Goal: Transaction & Acquisition: Purchase product/service

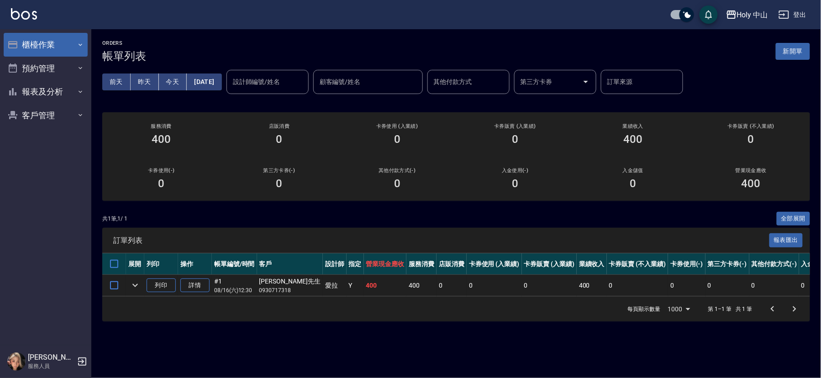
click at [79, 48] on icon "button" at bounding box center [80, 44] width 7 height 7
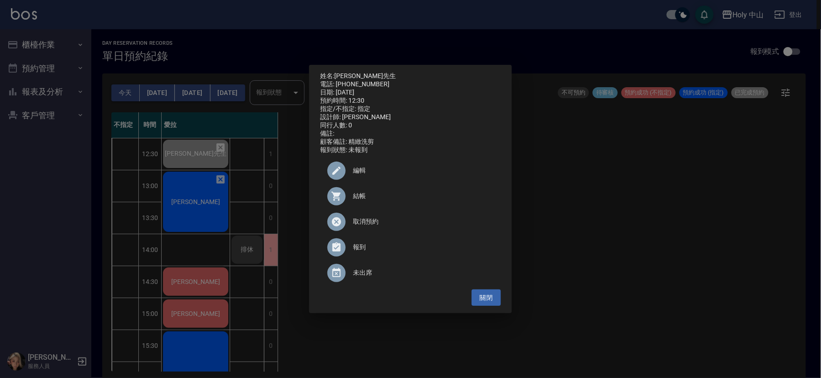
click at [208, 189] on div "姓名: [PERSON_NAME]先生 電話: [PHONE_NUMBER] 日期: [DATE] 預約時間: 12:30 指定/不指定: 指定 設計師: 愛…" at bounding box center [410, 189] width 821 height 378
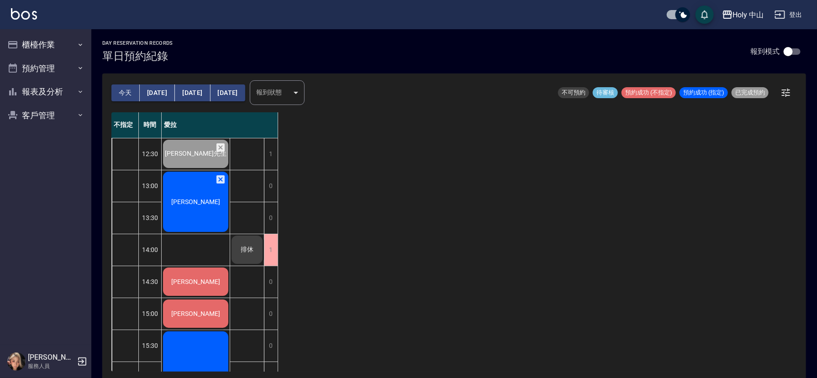
click at [208, 169] on div "[PERSON_NAME]" at bounding box center [196, 153] width 68 height 31
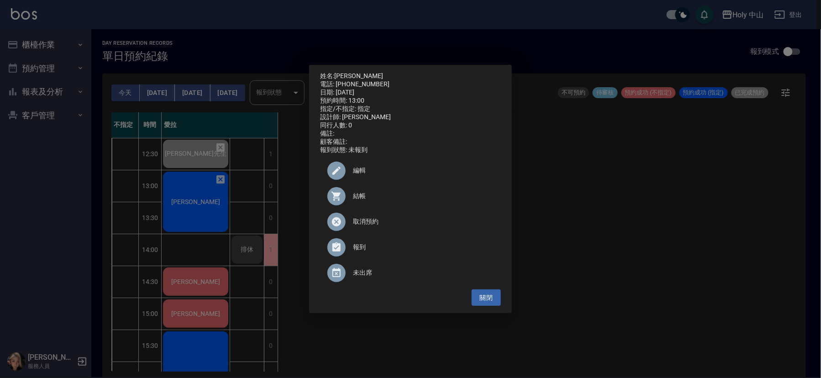
click at [363, 172] on span "編輯" at bounding box center [423, 171] width 141 height 10
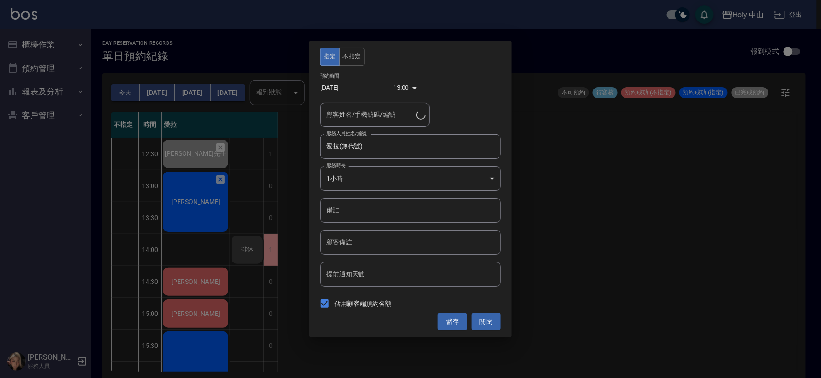
type input "[PERSON_NAME]/0910121012/"
click at [644, 208] on div "指定 不指定 預約時間 [DATE] 13:00 1755320400000 顧客姓名/手機號碼/編號 [PERSON_NAME]/0910121012/ 顧…" at bounding box center [410, 189] width 821 height 378
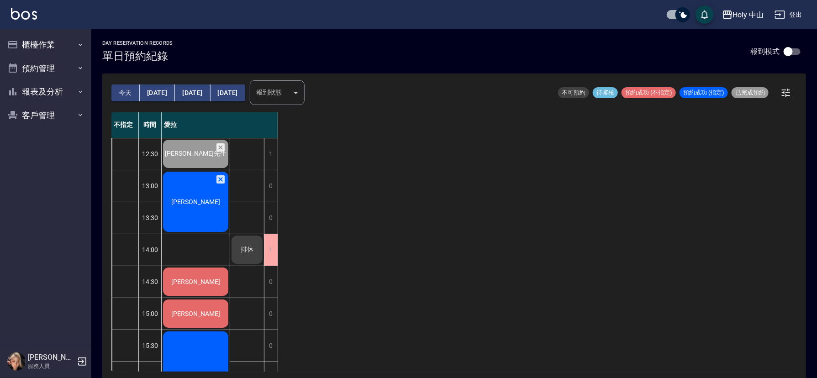
click at [189, 169] on div "[PERSON_NAME]" at bounding box center [196, 153] width 68 height 31
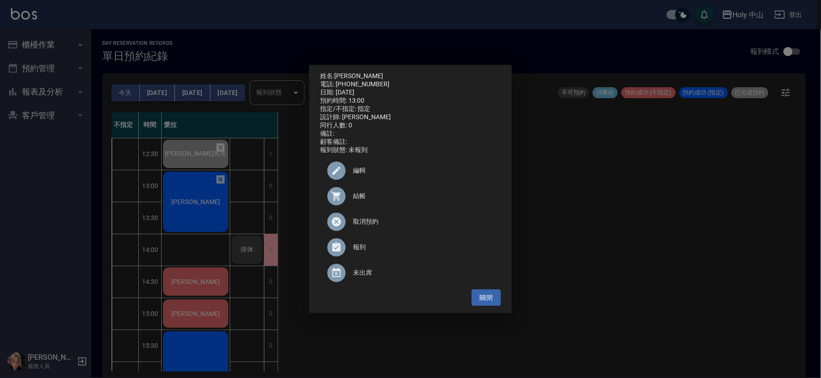
click at [362, 199] on span "結帳" at bounding box center [423, 196] width 141 height 10
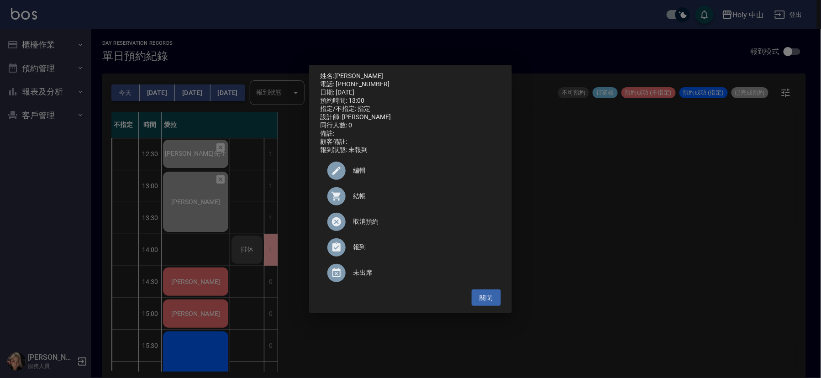
click at [667, 207] on div "姓名: [PERSON_NAME] 電話: [PHONE_NUMBER] 日期: [DATE] 預約時間: 13:00 指定/不指定: 指定 設計師: 愛拉 …" at bounding box center [410, 189] width 821 height 378
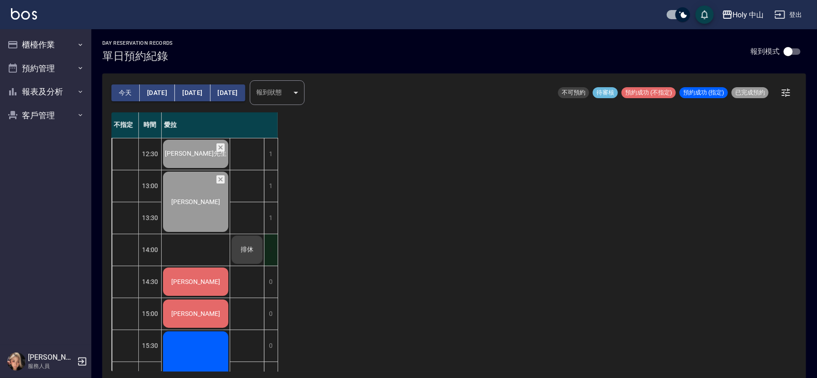
click at [274, 251] on div "1" at bounding box center [271, 249] width 14 height 31
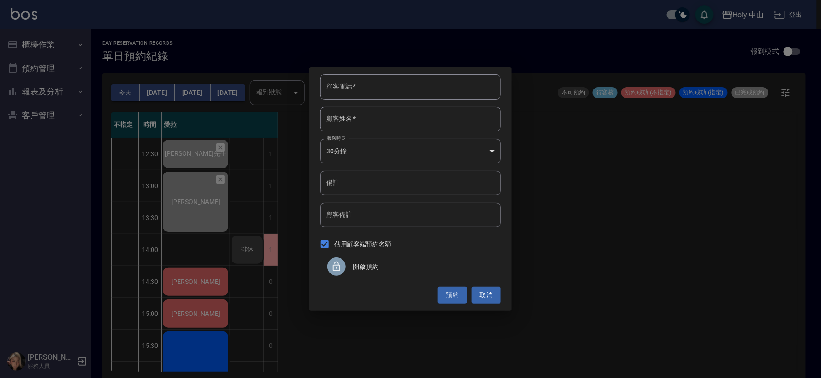
click at [339, 266] on icon at bounding box center [336, 266] width 11 height 11
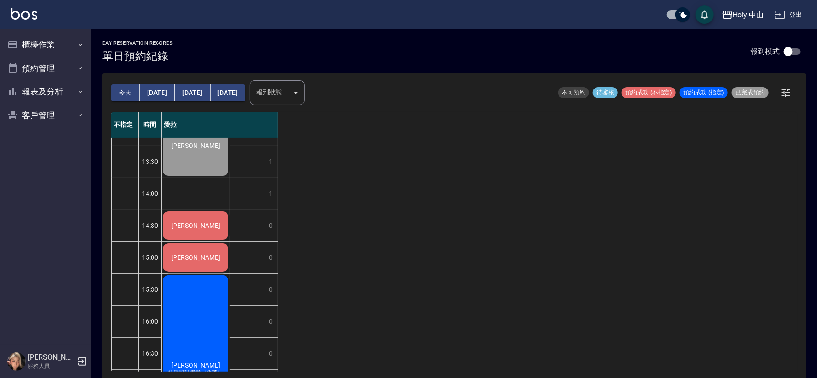
scroll to position [14, 0]
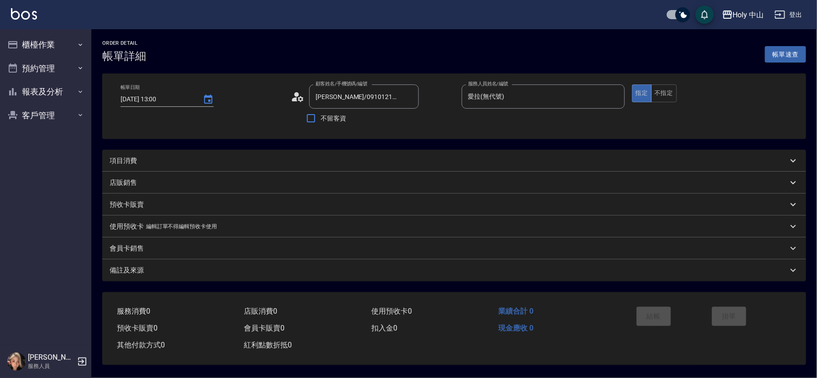
click at [159, 163] on div "項目消費" at bounding box center [449, 161] width 678 height 10
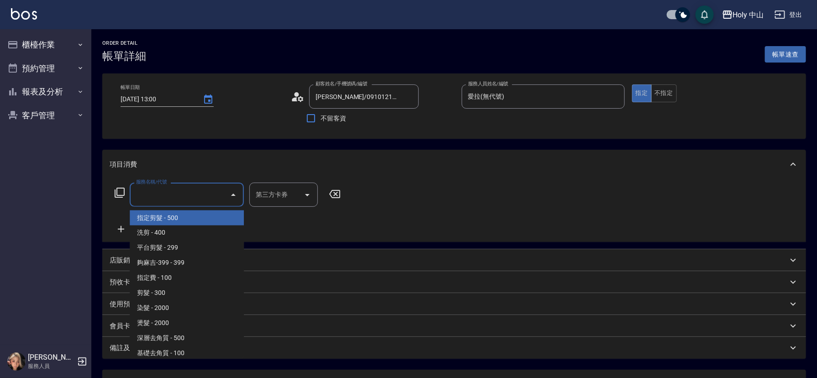
click at [193, 200] on input "服務名稱/代號" at bounding box center [180, 195] width 92 height 16
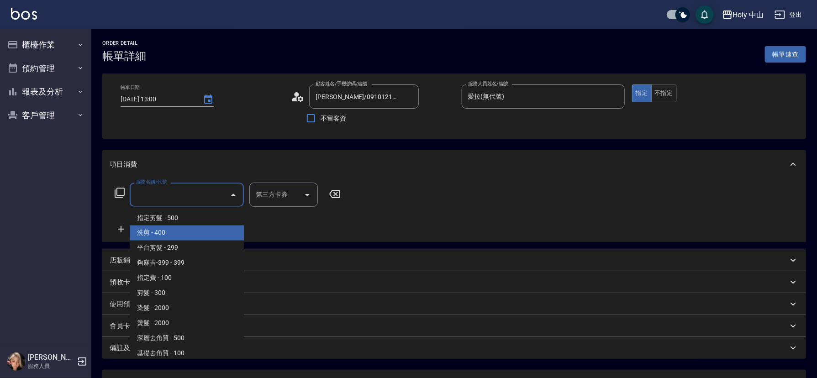
click at [193, 229] on span "洗剪 - 400" at bounding box center [187, 232] width 114 height 15
type input "洗剪(3)"
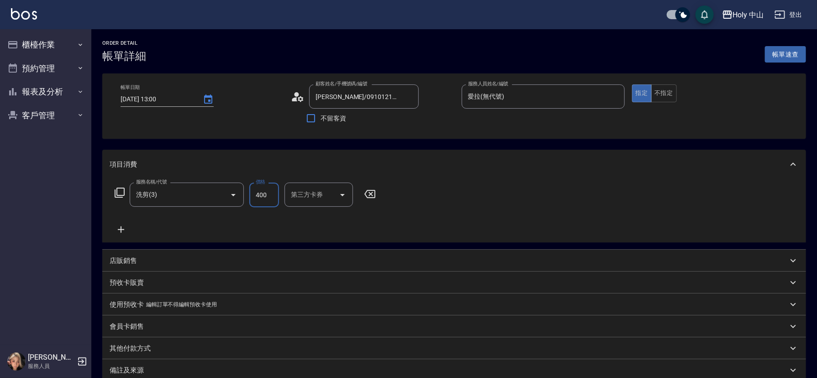
click at [271, 194] on input "400" at bounding box center [264, 195] width 30 height 25
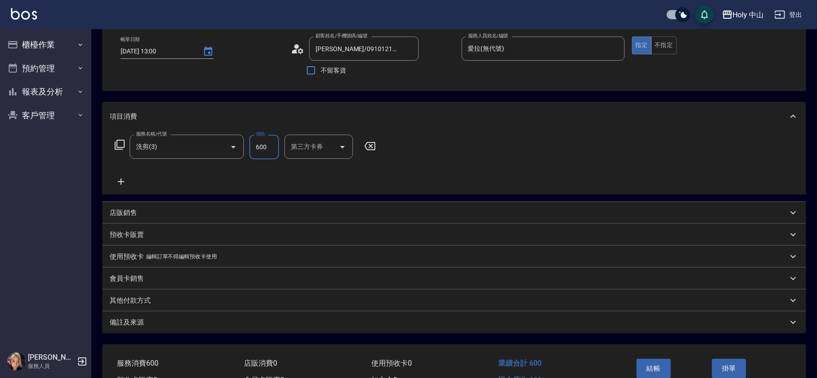
scroll to position [101, 0]
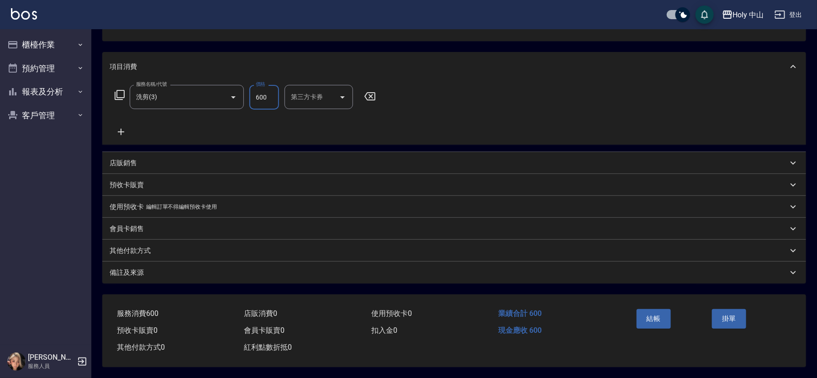
type input "600"
click at [267, 269] on div "備註及來源" at bounding box center [449, 273] width 678 height 10
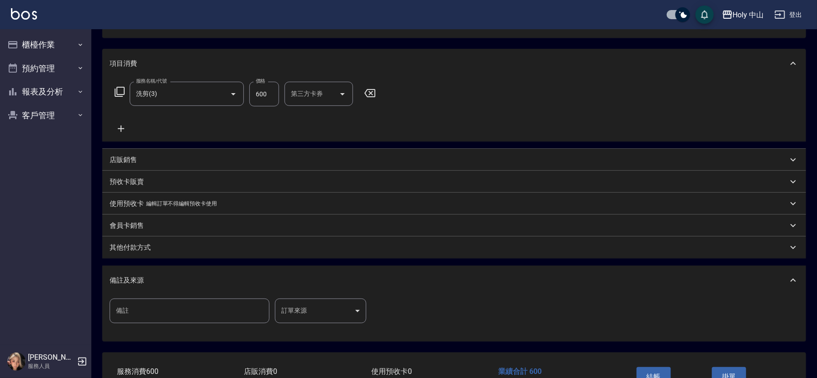
click at [297, 313] on body "Holy 中山 登出 櫃檯作業 打帳單 帳單列表 營業儀表板 現場電腦打卡 預約管理 預約管理 單日預約紀錄 單週預約紀錄 報表及分析 報表目錄 店家日報表 …" at bounding box center [408, 167] width 817 height 537
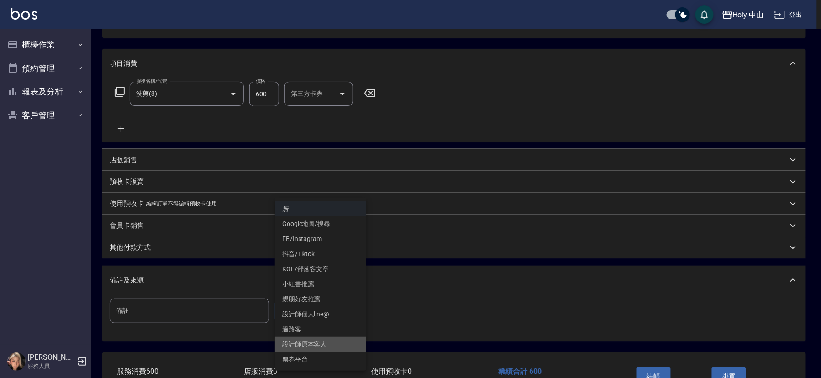
click at [322, 345] on li "設計師原本客人" at bounding box center [320, 344] width 91 height 15
type input "設計師原本客人"
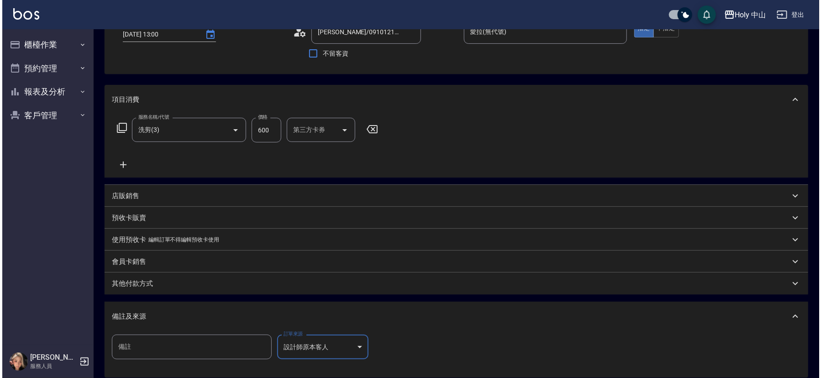
scroll to position [162, 0]
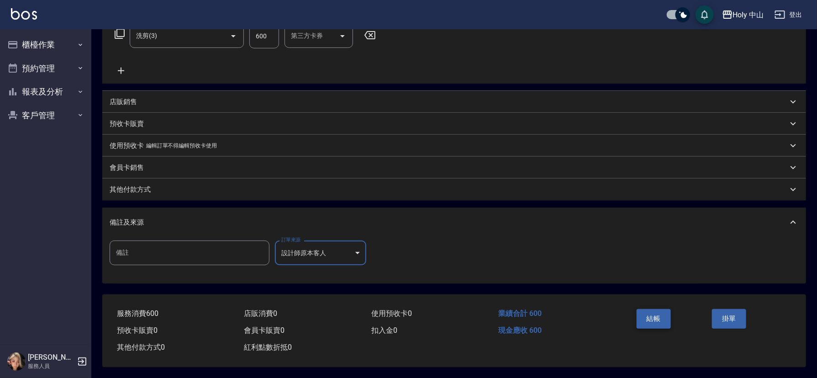
click at [652, 314] on button "結帳" at bounding box center [653, 318] width 34 height 19
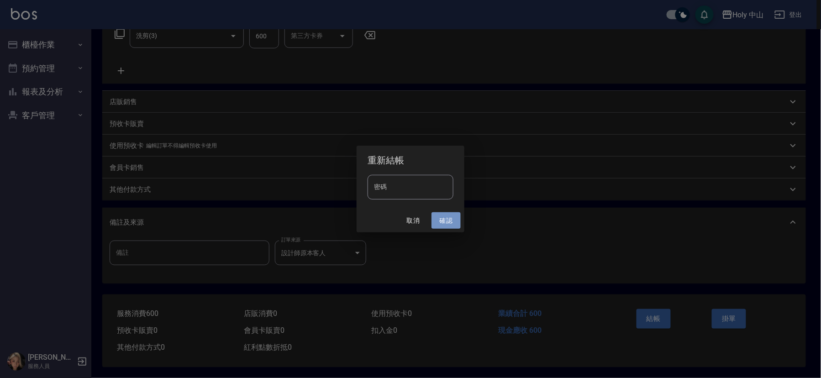
click at [440, 223] on button "確認" at bounding box center [445, 220] width 29 height 17
